Goal: Communication & Community: Answer question/provide support

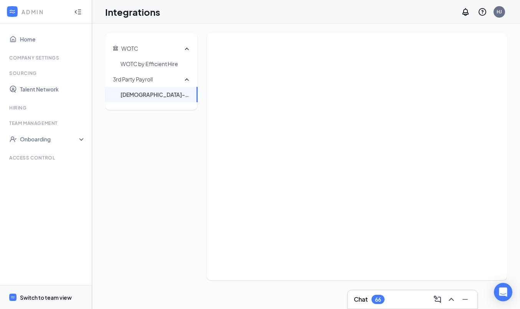
click at [36, 289] on span "Switch to team view" at bounding box center [53, 296] width 66 height 23
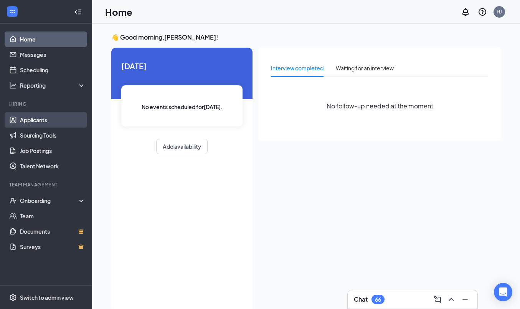
click at [34, 124] on link "Applicants" at bounding box center [53, 119] width 66 height 15
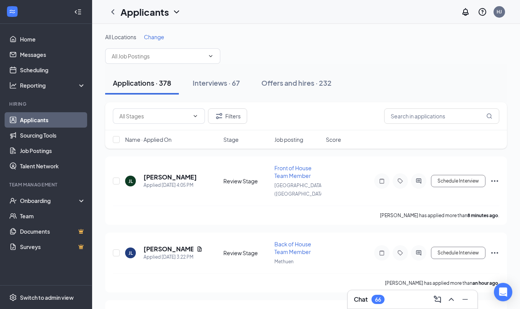
click at [420, 297] on div "Chat 66" at bounding box center [412, 299] width 117 height 12
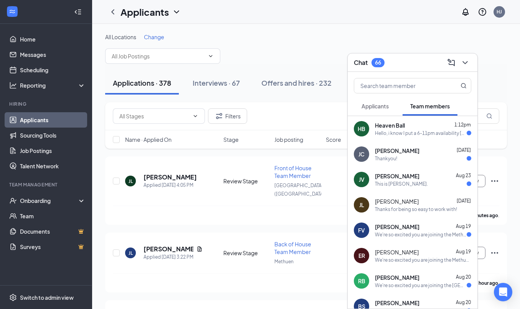
click at [403, 135] on div "Hello, i know I put a 6-11pm availability [DATE]-[DATE]. I wanted to ask what w…" at bounding box center [421, 133] width 92 height 7
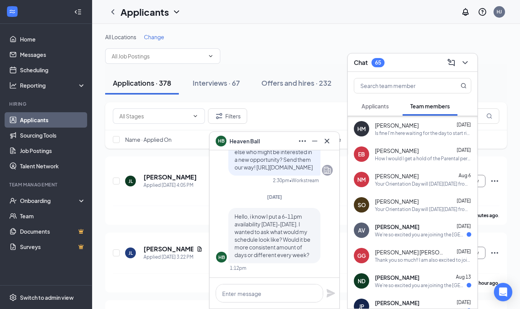
scroll to position [283, 0]
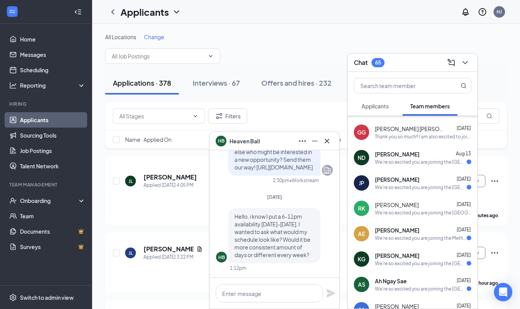
click at [375, 108] on span "Applicants" at bounding box center [375, 106] width 27 height 7
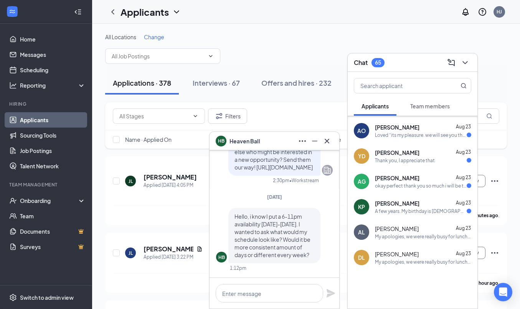
scroll to position [402, 0]
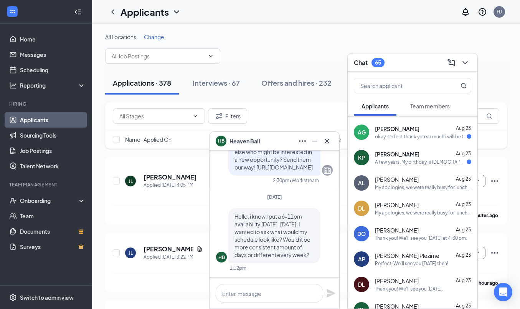
click at [387, 161] on div "A few years. My birthday is [DEMOGRAPHIC_DATA]" at bounding box center [421, 162] width 92 height 7
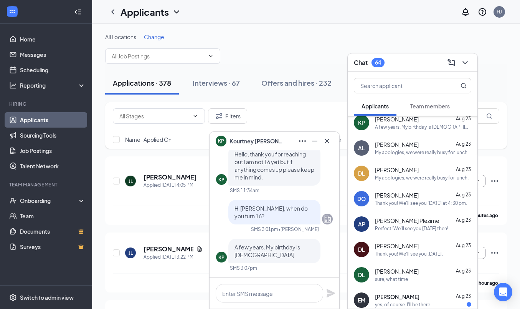
scroll to position [441, 0]
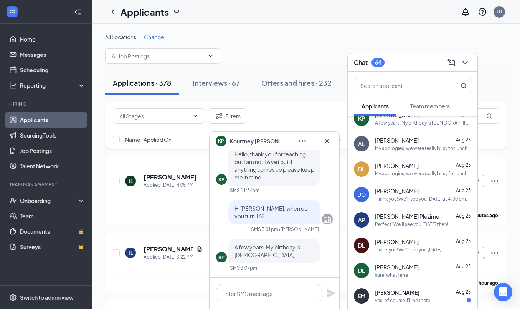
click at [397, 146] on div "My apologies, we were really busy for lunch. What day and time work best for yo…" at bounding box center [423, 148] width 96 height 7
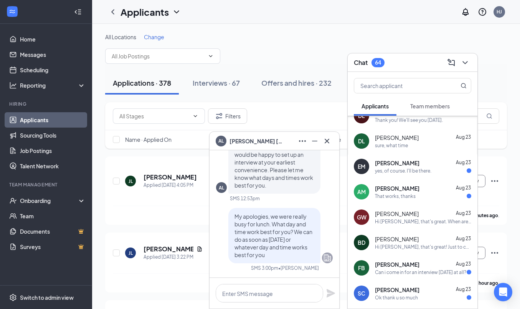
scroll to position [572, 0]
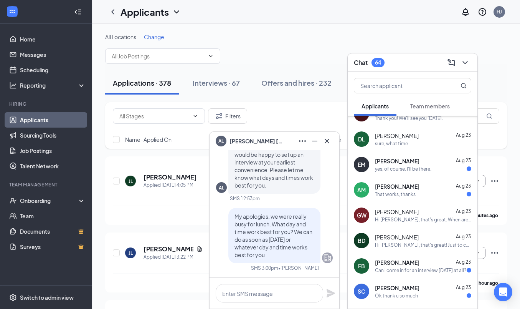
click at [401, 163] on span "[PERSON_NAME]" at bounding box center [397, 161] width 45 height 8
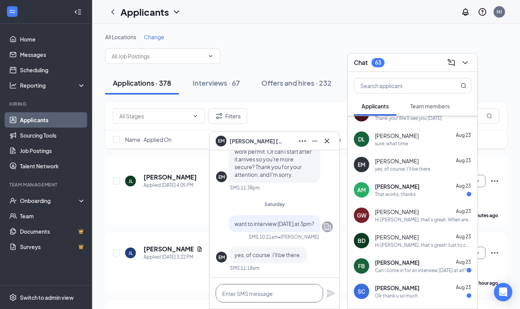
click at [262, 291] on textarea at bounding box center [270, 293] width 108 height 18
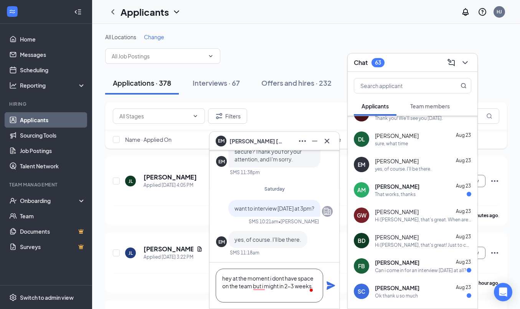
scroll to position [0, 0]
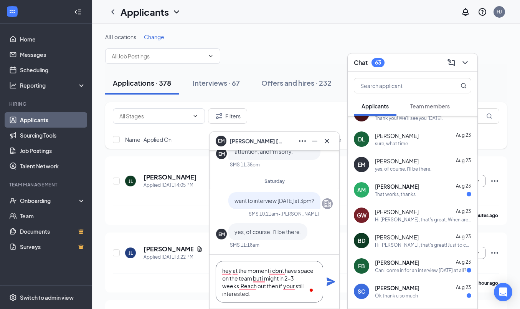
type textarea "hey at the moment i dont have space on the team but i might in 2-3 weeks.Reach …"
click at [329, 281] on icon "Plane" at bounding box center [330, 281] width 9 height 9
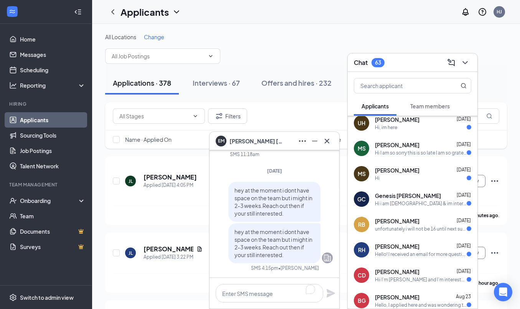
scroll to position [93, 0]
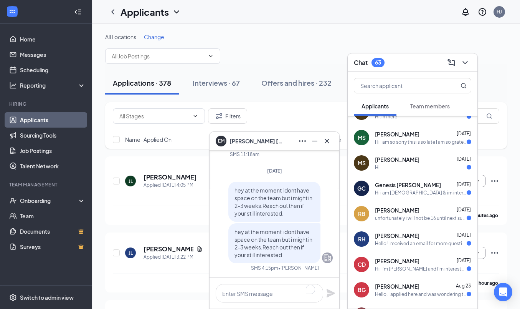
click at [402, 219] on div "unfortunately i will not be 16 until next summer so i would not be able to work…" at bounding box center [421, 218] width 92 height 7
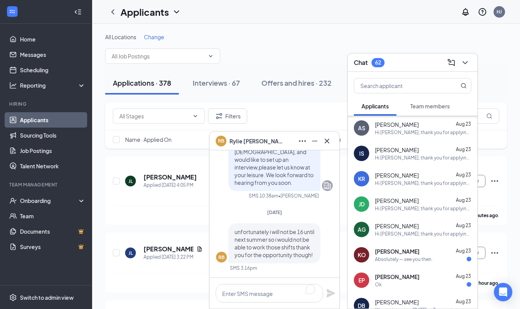
scroll to position [1069, 0]
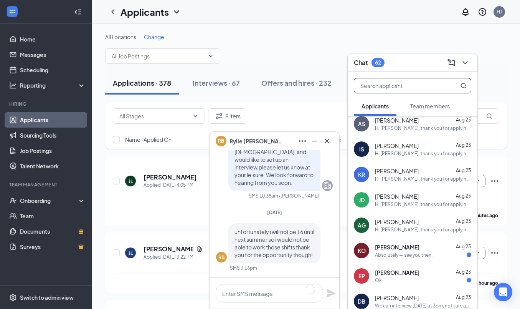
click at [409, 89] on input "text" at bounding box center [399, 85] width 91 height 15
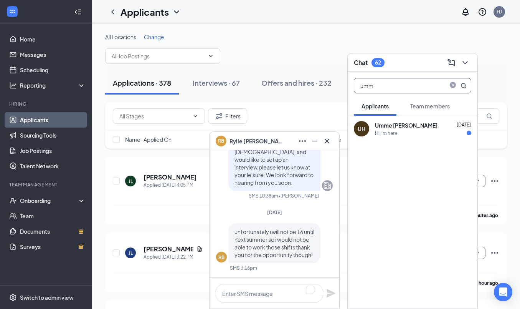
scroll to position [0, 0]
type input "umm"
click at [432, 128] on div "Umm e [PERSON_NAME] [DATE]" at bounding box center [423, 125] width 96 height 8
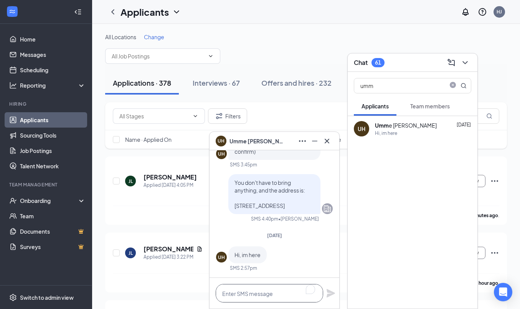
click at [265, 292] on textarea "To enrich screen reader interactions, please activate Accessibility in Grammarl…" at bounding box center [270, 293] width 108 height 18
paste textarea "hey at the moment i dont have space on the team but i might in 2-3 weeks.Reach …"
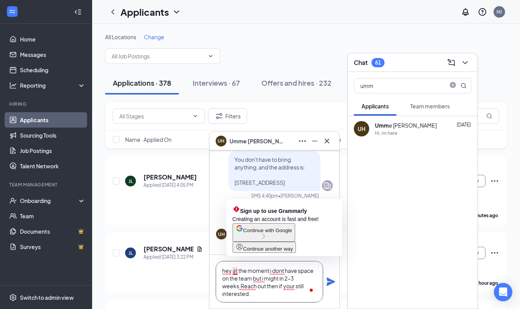
click at [233, 271] on textarea "hey at the moment i dont have space on the team but i might in 2-3 weeks.Reach …" at bounding box center [270, 281] width 108 height 41
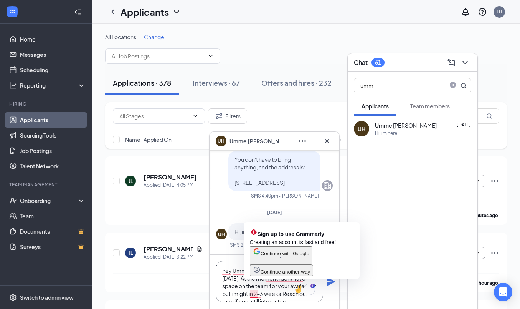
click at [233, 288] on textarea "hey Umme it ws nice to meet you [DATE]. At the moment i dont have space on the …" at bounding box center [270, 281] width 108 height 41
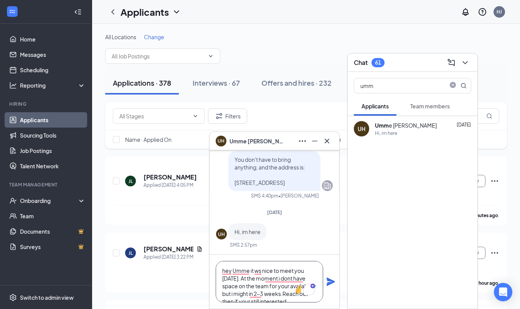
click at [242, 285] on textarea "hey Umme it ws nice to meet you [DATE]. At the moment i dont have space on the …" at bounding box center [270, 281] width 108 height 41
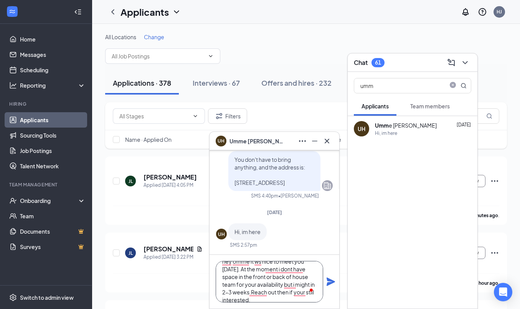
scroll to position [16, 0]
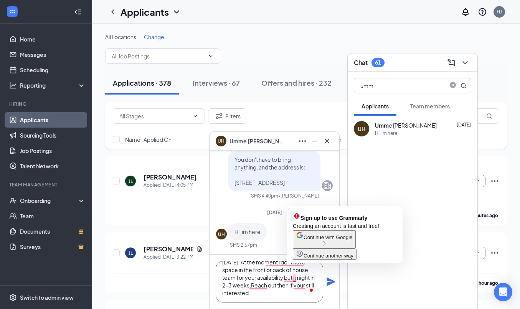
click at [297, 277] on textarea "hey Umme it ws nice to meet you [DATE]. At the moment i dont have space in the …" at bounding box center [270, 281] width 108 height 41
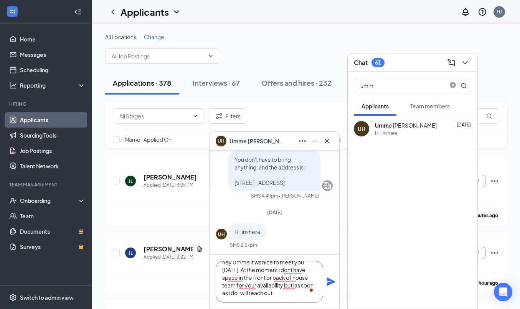
scroll to position [8, 0]
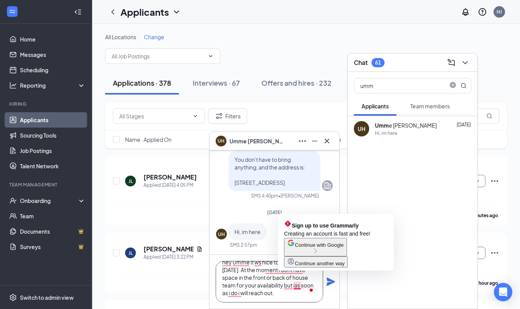
click at [295, 286] on textarea "hey Umme it ws nice to meet you [DATE]. At the moment i dont have space in the …" at bounding box center [270, 281] width 108 height 41
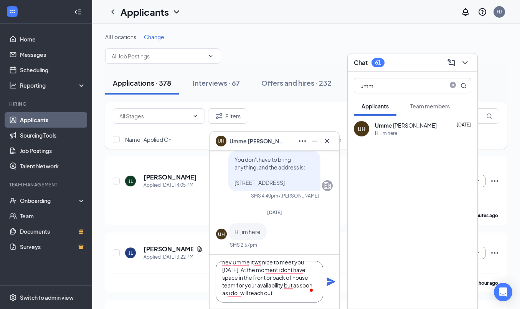
click at [291, 295] on textarea "hey Umme it ws nice to meet you [DATE]. At the moment i dont have space in the …" at bounding box center [270, 281] width 108 height 41
type textarea "hey Umme it ws nice to meet you [DATE]. At the moment i dont have space in the …"
click at [332, 285] on icon "Plane" at bounding box center [330, 281] width 9 height 9
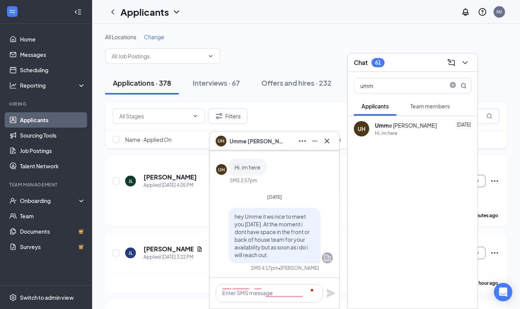
scroll to position [0, 0]
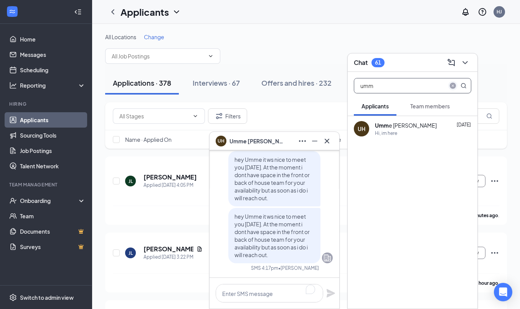
click at [453, 84] on icon "close-circle" at bounding box center [453, 86] width 6 height 6
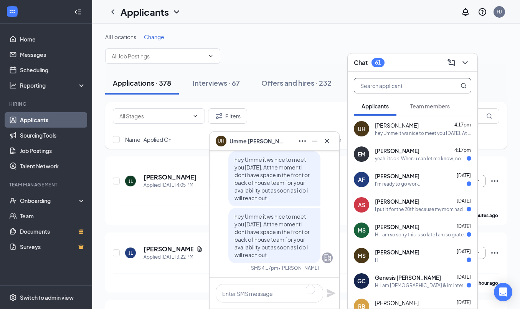
click at [400, 151] on span "[PERSON_NAME]" at bounding box center [397, 151] width 45 height 8
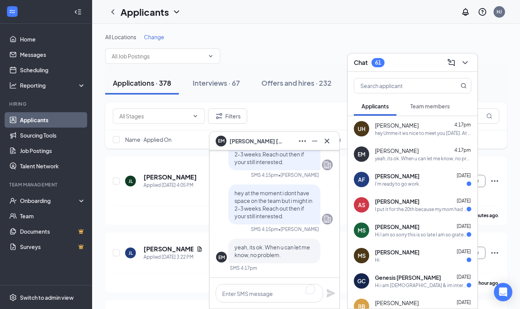
click at [403, 185] on div "I'm ready to go work." at bounding box center [397, 183] width 45 height 7
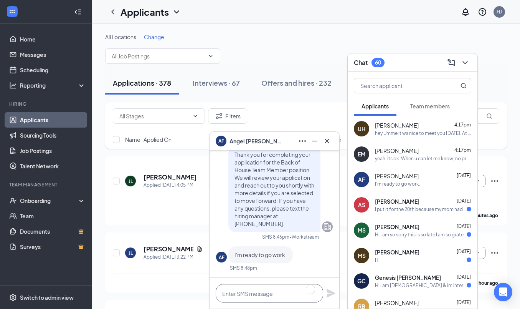
click at [269, 292] on textarea "To enrich screen reader interactions, please activate Accessibility in Grammarl…" at bounding box center [270, 293] width 108 height 18
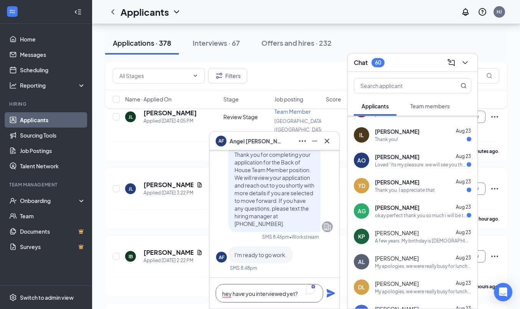
scroll to position [342, 0]
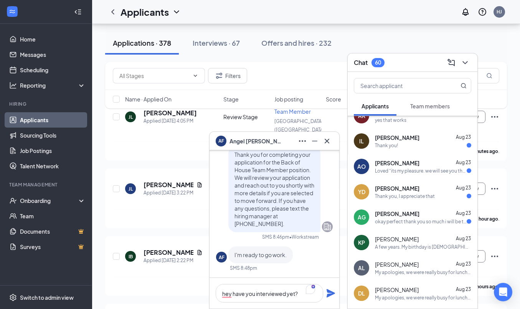
click at [377, 144] on div "Thank you!" at bounding box center [386, 145] width 23 height 7
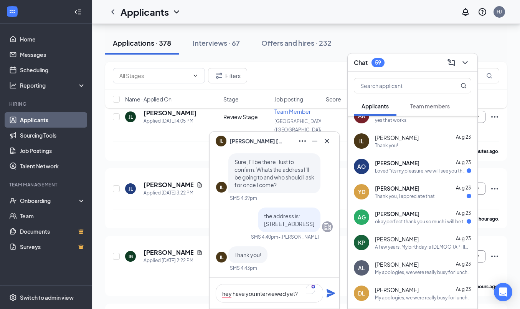
click at [390, 214] on span "[PERSON_NAME]" at bounding box center [397, 214] width 45 height 8
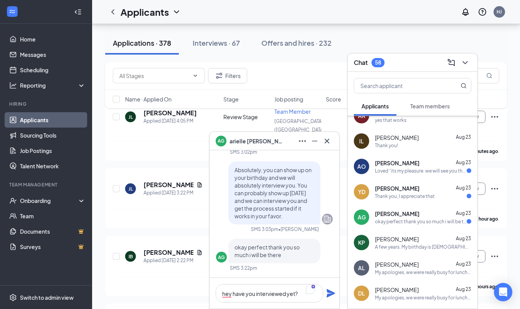
click at [382, 195] on div "Thank you, I appreciate that" at bounding box center [405, 196] width 60 height 7
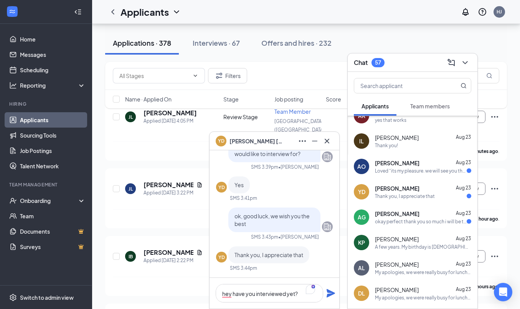
click at [382, 166] on span "[PERSON_NAME]" at bounding box center [397, 163] width 45 height 8
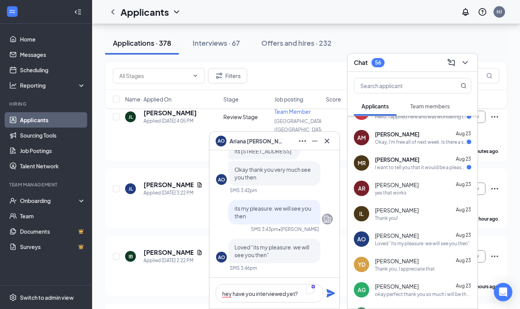
scroll to position [269, 0]
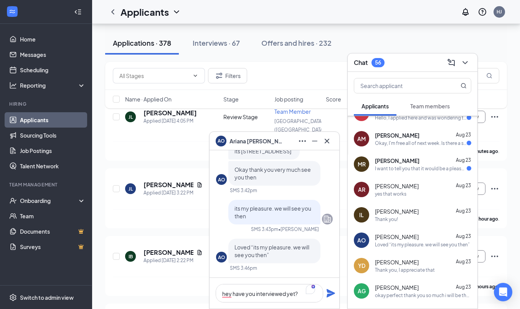
click at [382, 166] on div "I want to tell you that it would be a pleasure to be part of your team" at bounding box center [421, 168] width 92 height 7
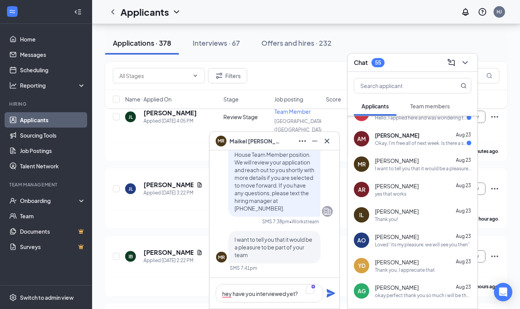
click at [375, 139] on div "[PERSON_NAME] [DATE] Okay, I'm free all of next week. Is there a specific time …" at bounding box center [423, 138] width 96 height 15
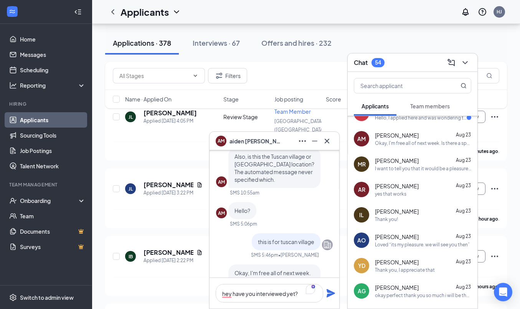
scroll to position [0, 0]
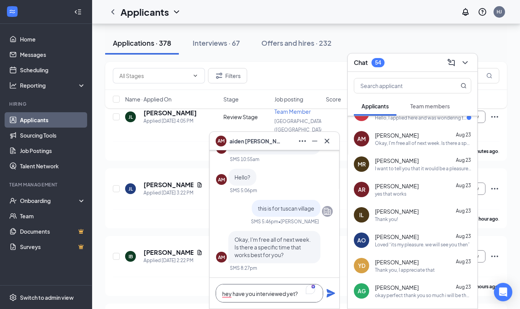
click at [267, 291] on textarea "hey have you interviewed yet?" at bounding box center [270, 293] width 108 height 18
type textarea "have you started school yet?"
click at [331, 293] on icon "Plane" at bounding box center [331, 293] width 8 height 8
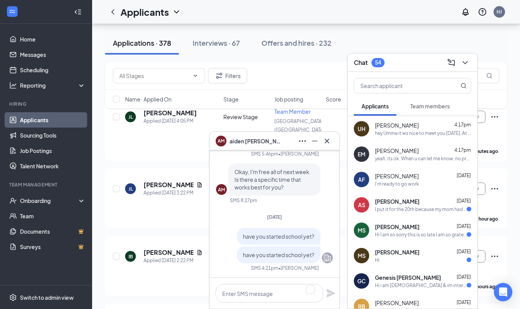
click at [390, 205] on div "[PERSON_NAME] [DATE] I put it for the 20th because my mom had an operation sche…" at bounding box center [423, 204] width 96 height 15
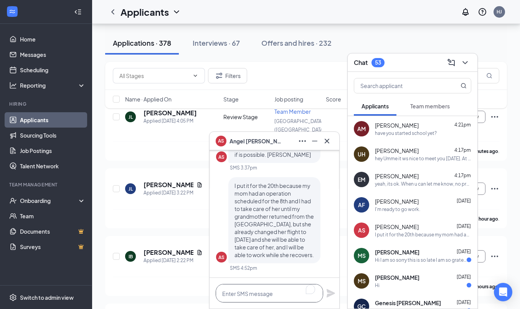
click at [269, 288] on textarea "To enrich screen reader interactions, please activate Accessibility in Grammarl…" at bounding box center [270, 293] width 108 height 18
paste textarea "have you started school yet?"
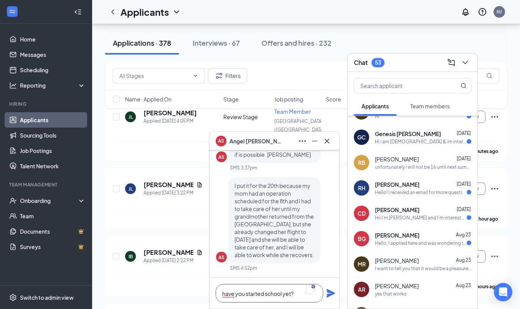
scroll to position [170, 0]
type textarea "have you started school yet?"
click at [397, 219] on div "Hii I’m [PERSON_NAME] and I’m interested in the position u have available" at bounding box center [421, 216] width 92 height 7
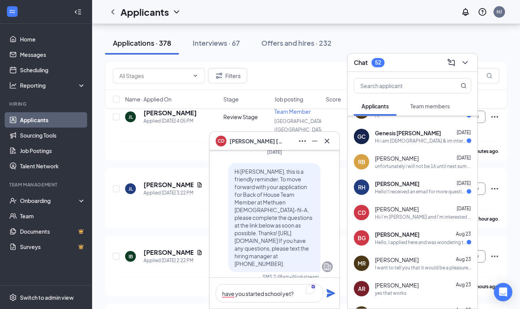
scroll to position [-95, 0]
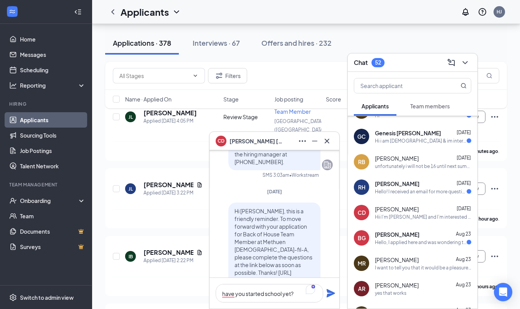
click at [413, 239] on div "Hello, I applied here and was wondering the status of said application?" at bounding box center [421, 242] width 92 height 7
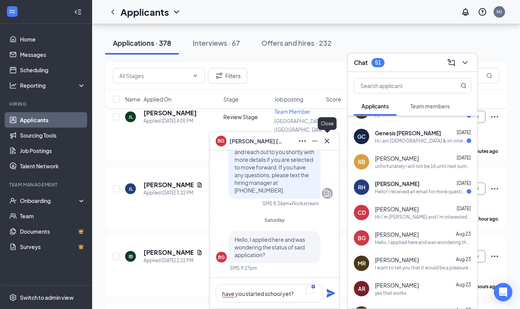
click at [329, 138] on icon "Cross" at bounding box center [327, 140] width 9 height 9
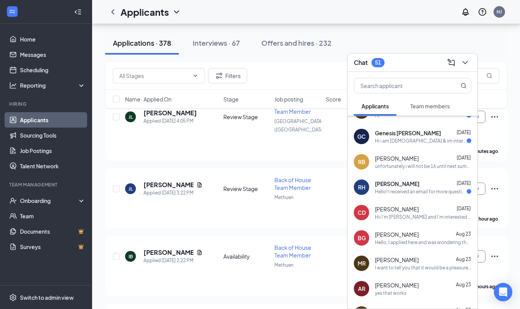
click at [425, 146] on div "GC [PERSON_NAME] [DATE] Hi i am [DEMOGRAPHIC_DATA] & im interested in working a…" at bounding box center [413, 136] width 130 height 25
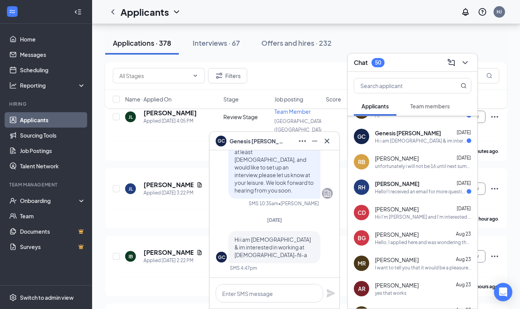
click at [417, 186] on div "[PERSON_NAME] [DATE]" at bounding box center [423, 184] width 96 height 8
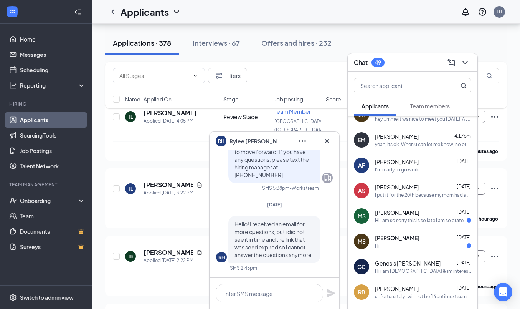
scroll to position [40, 0]
click at [403, 217] on div "Hi I am so sorry this is so late I am so grateful for the opportunity of an int…" at bounding box center [421, 219] width 92 height 7
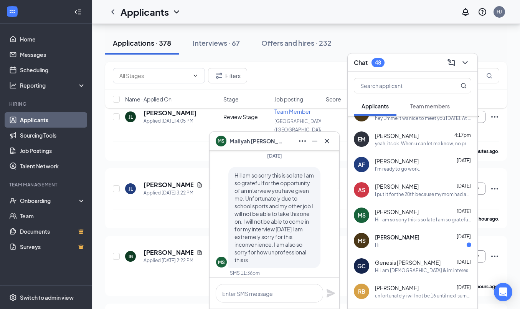
scroll to position [0, 0]
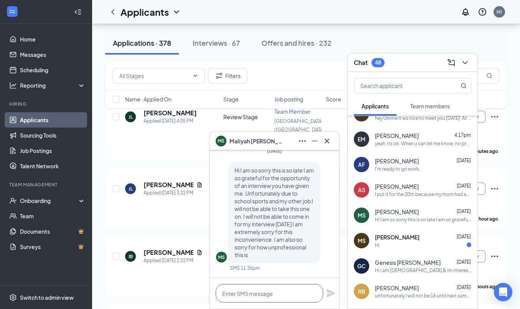
click at [257, 291] on textarea at bounding box center [270, 293] width 108 height 18
type textarea "no worries thank you"
click at [335, 293] on icon "Plane" at bounding box center [330, 292] width 9 height 9
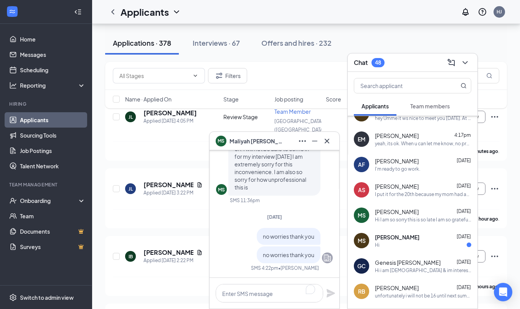
click at [424, 247] on div "Hi" at bounding box center [423, 244] width 96 height 7
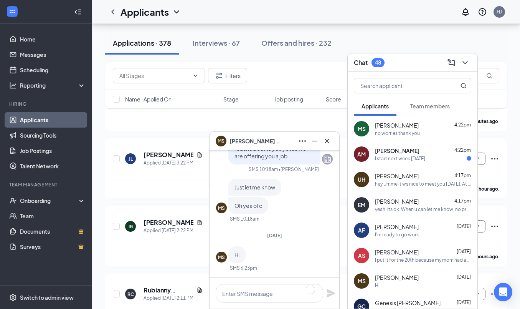
click at [417, 153] on div "[PERSON_NAME] 4:22pm" at bounding box center [423, 151] width 96 height 8
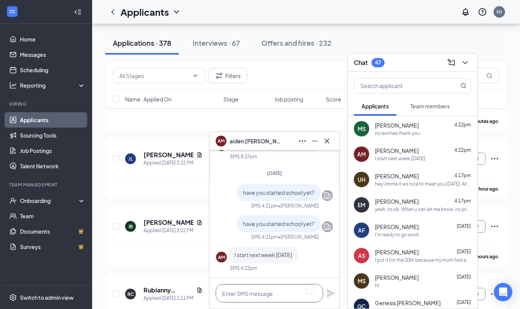
click at [240, 290] on textarea "To enrich screen reader interactions, please activate Accessibility in Grammarl…" at bounding box center [270, 293] width 108 height 18
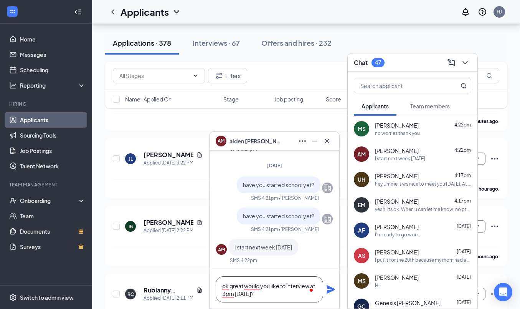
click at [240, 285] on textarea "ok great would you like to interview at 3pm [DATE]?" at bounding box center [270, 289] width 108 height 26
type textarea "ok great would you like to interview at 3pm [DATE]?"
click at [331, 286] on icon "Plane" at bounding box center [330, 289] width 9 height 9
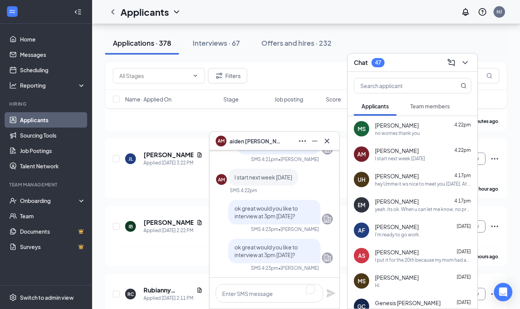
click at [399, 231] on div "I'm ready to go work." at bounding box center [397, 234] width 45 height 7
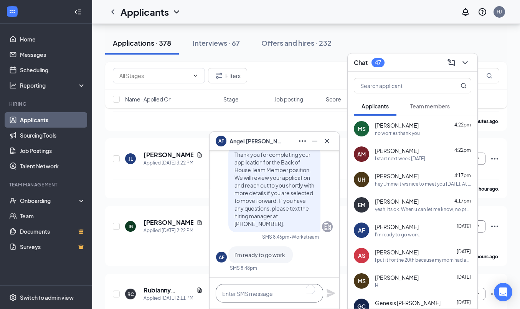
click at [285, 294] on textarea "To enrich screen reader interactions, please activate Accessibility in Grammarl…" at bounding box center [270, 293] width 108 height 18
paste textarea "ok great would you like to interview at 3pm [DATE]?"
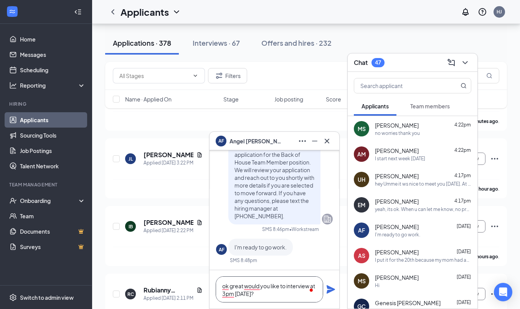
type textarea "ok great would you like to interview at 3pm [DATE]?"
click at [329, 290] on icon "Plane" at bounding box center [331, 289] width 8 height 8
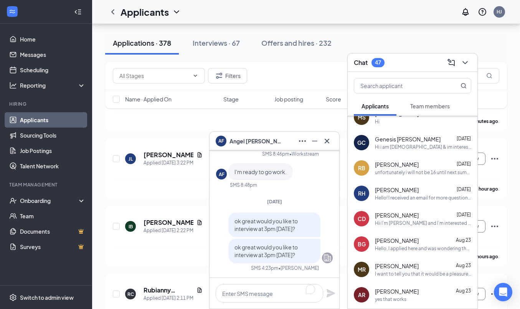
scroll to position [163, 0]
click at [393, 218] on span "[PERSON_NAME]" at bounding box center [397, 216] width 44 height 8
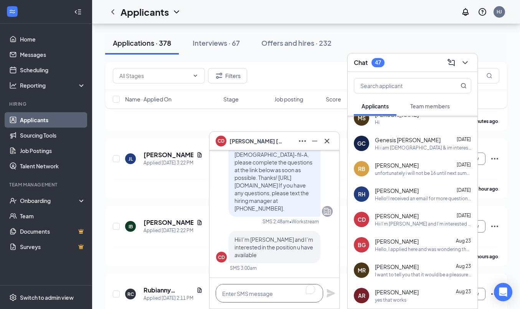
click at [272, 294] on textarea "To enrich screen reader interactions, please activate Accessibility in Grammarl…" at bounding box center [270, 293] width 108 height 18
paste textarea "ok great would you like to interview at 3pm [DATE]?"
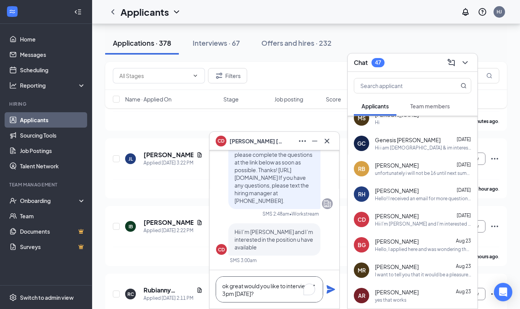
scroll to position [0, 0]
click at [261, 294] on textarea "ok great would you like to interview at 3pm [DATE]?" at bounding box center [270, 289] width 108 height 26
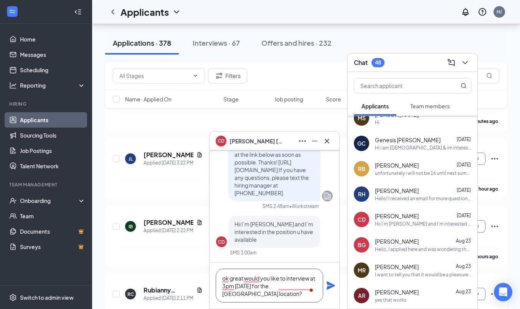
type textarea "ok great would you like to interview at 3pm [DATE] for the [GEOGRAPHIC_DATA] lo…"
click at [332, 285] on icon "Plane" at bounding box center [331, 285] width 8 height 8
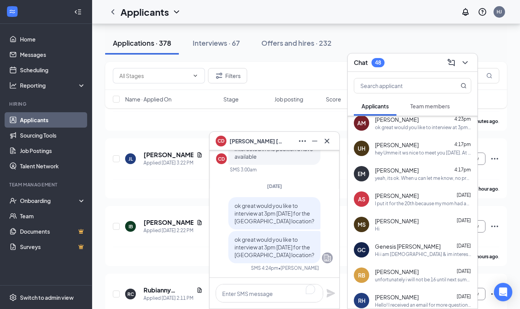
scroll to position [53, 0]
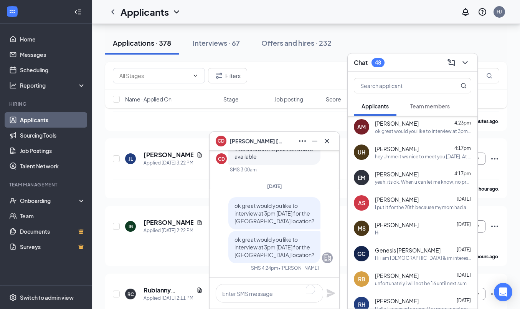
click at [398, 233] on div "Hi" at bounding box center [423, 232] width 96 height 7
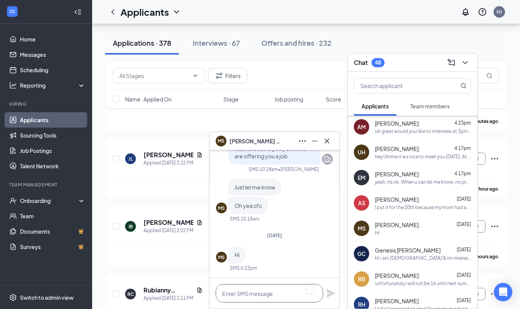
click at [261, 291] on textarea "To enrich screen reader interactions, please activate Accessibility in Grammarl…" at bounding box center [270, 293] width 108 height 18
paste textarea "ok great would you like to interview at 3pm [DATE]?"
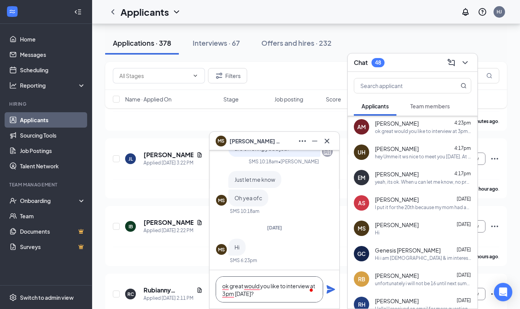
click at [260, 294] on textarea "ok great would you like to interview at 3pm [DATE]?" at bounding box center [270, 289] width 108 height 26
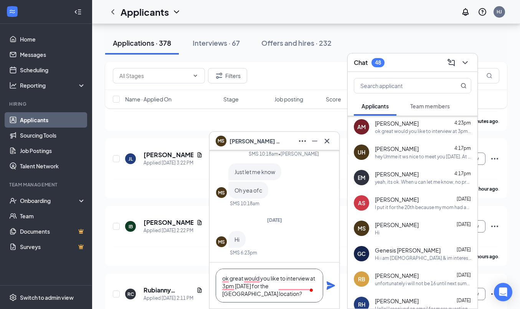
type textarea "ok great would you like to interview at 3pm [DATE] for the [GEOGRAPHIC_DATA] lo…"
click at [329, 284] on icon "Plane" at bounding box center [331, 285] width 8 height 8
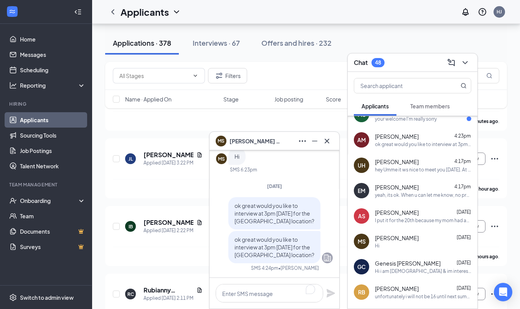
scroll to position [39, 0]
click at [407, 215] on span "[PERSON_NAME]" at bounding box center [397, 213] width 44 height 8
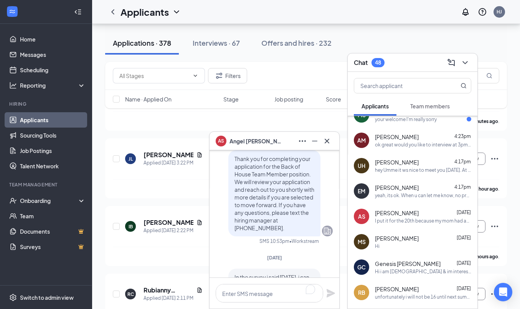
scroll to position [-127, 0]
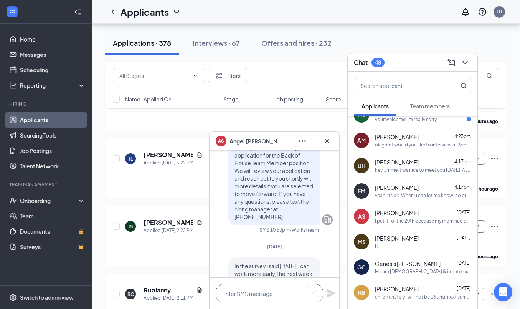
click at [244, 294] on textarea "To enrich screen reader interactions, please activate Accessibility in Grammarl…" at bounding box center [270, 293] width 108 height 18
paste textarea "ok great would you like to interview at 3pm [DATE]?"
type textarea "ok great would you like to interview at 3pm [DATE]?"
click at [332, 289] on icon "Plane" at bounding box center [331, 289] width 8 height 8
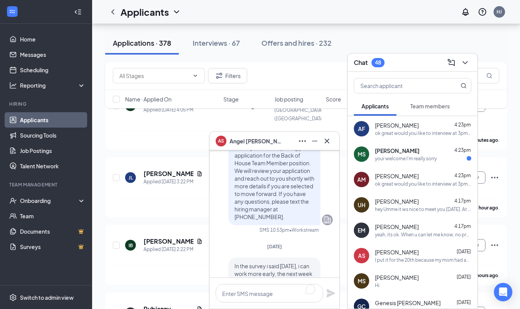
scroll to position [74, 0]
click at [416, 158] on div "your welcome I'm really sorry" at bounding box center [406, 158] width 62 height 7
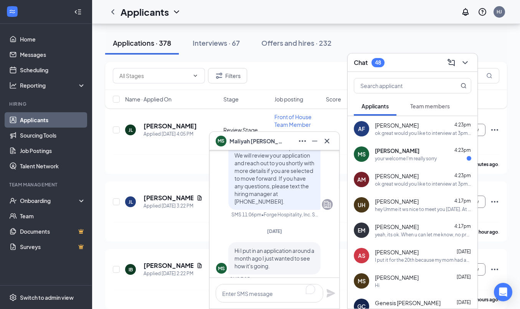
scroll to position [47, 0]
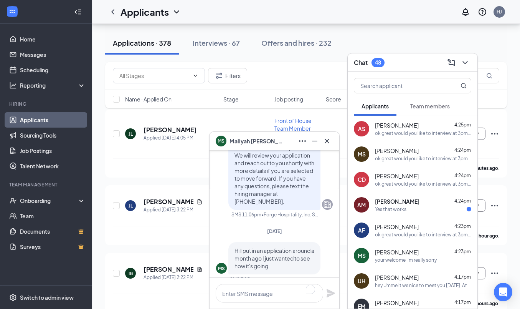
click at [408, 208] on div "Yes that works" at bounding box center [423, 209] width 96 height 7
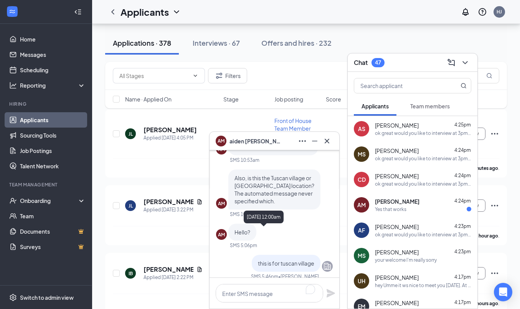
scroll to position [0, 0]
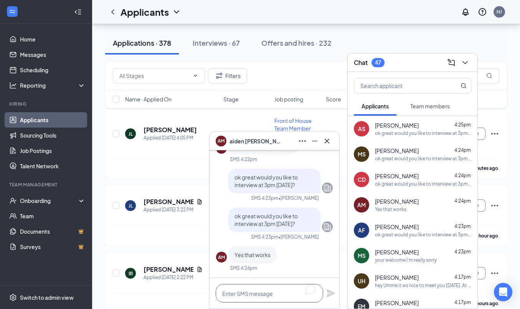
click at [262, 298] on textarea "To enrich screen reader interactions, please activate Accessibility in Grammarl…" at bounding box center [270, 293] width 108 height 18
type textarea "great see you then"
click at [329, 295] on icon "Plane" at bounding box center [331, 293] width 8 height 8
